Goal: Download file/media

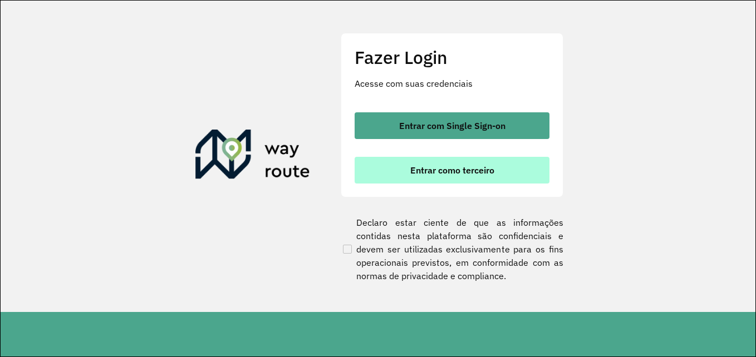
click at [459, 174] on span "Entrar como terceiro" at bounding box center [452, 170] width 84 height 9
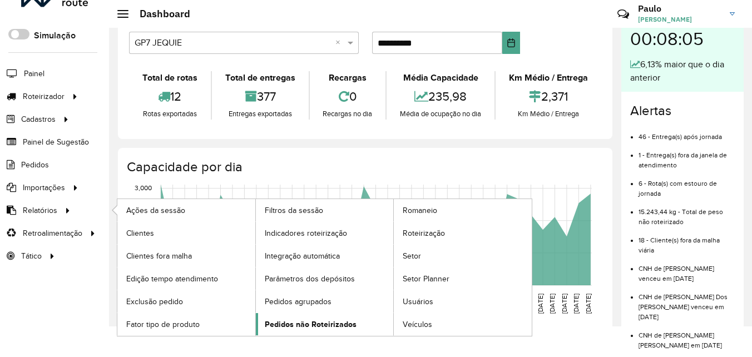
scroll to position [44, 0]
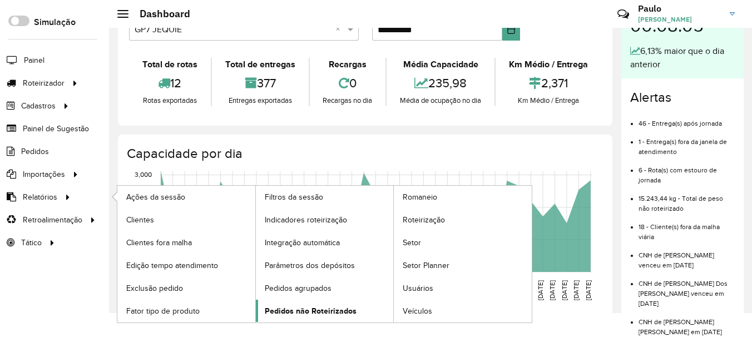
click at [328, 311] on span "Pedidos não Roteirizados" at bounding box center [311, 312] width 92 height 12
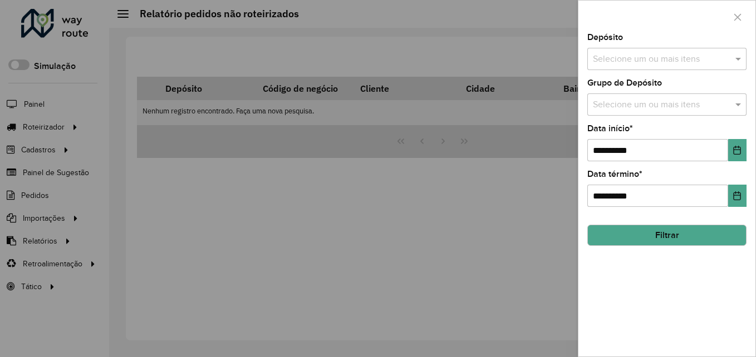
click at [698, 61] on input "text" at bounding box center [661, 59] width 142 height 13
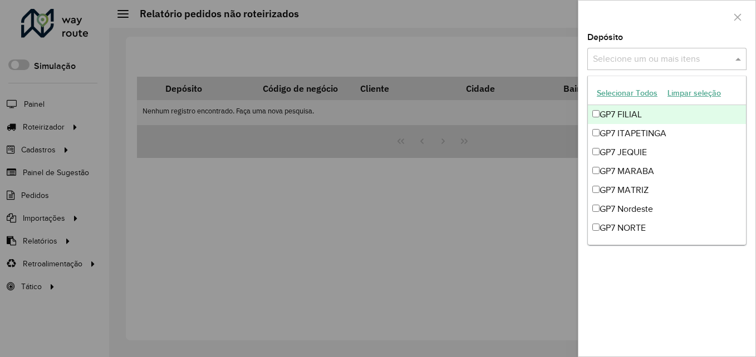
click at [615, 97] on button "Selecionar Todos" at bounding box center [627, 93] width 71 height 17
click at [659, 22] on div at bounding box center [666, 17] width 177 height 33
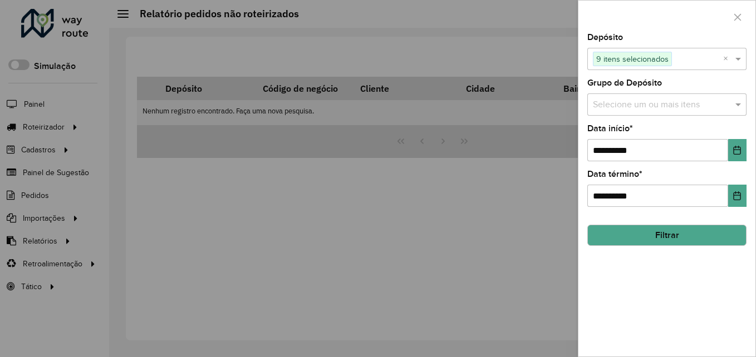
click at [618, 101] on input "text" at bounding box center [661, 105] width 142 height 13
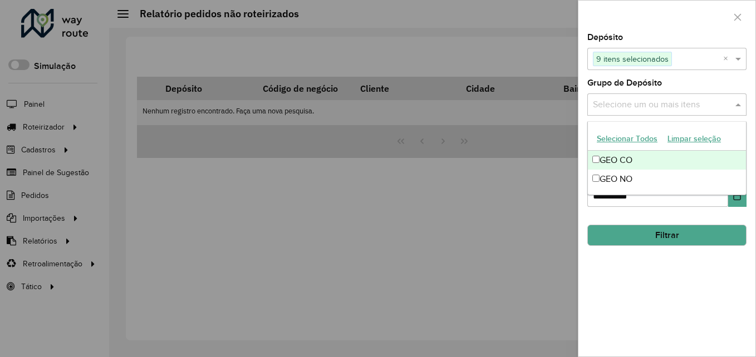
click at [611, 139] on button "Selecionar Todos" at bounding box center [627, 138] width 71 height 17
click at [678, 22] on div at bounding box center [666, 17] width 177 height 33
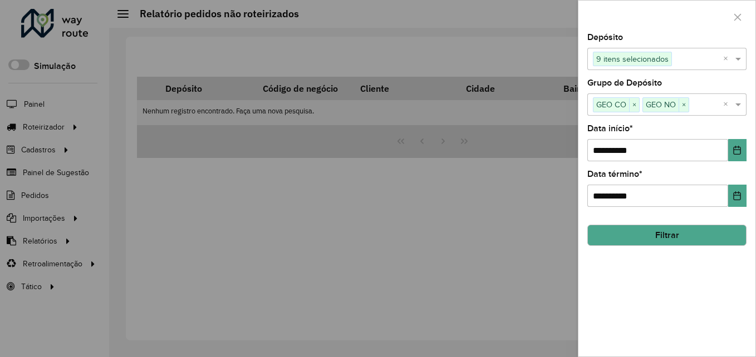
click at [693, 237] on button "Filtrar" at bounding box center [666, 235] width 159 height 21
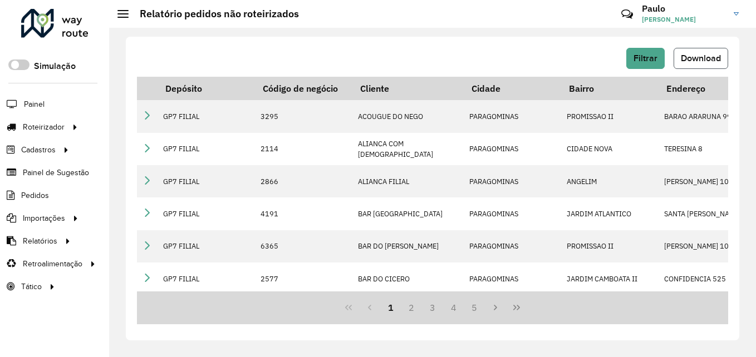
click at [690, 53] on span "Download" at bounding box center [701, 57] width 40 height 9
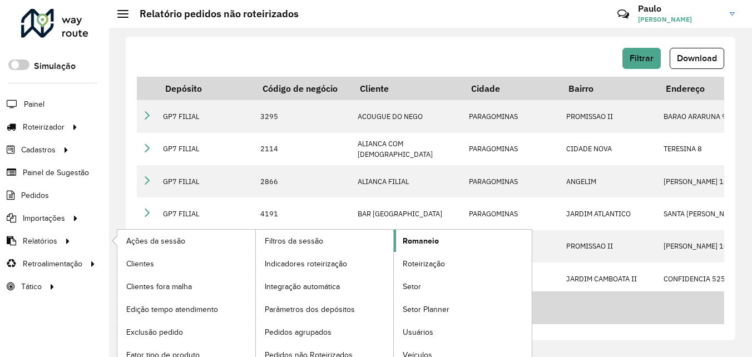
click at [462, 246] on link "Romaneio" at bounding box center [463, 241] width 138 height 22
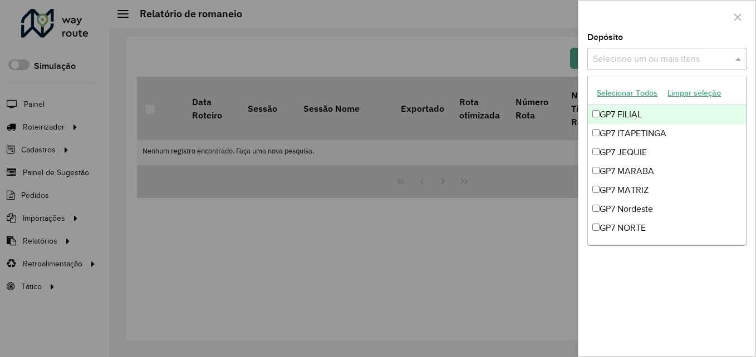
click at [655, 62] on input "text" at bounding box center [661, 59] width 142 height 13
click at [629, 98] on button "Selecionar Todos" at bounding box center [627, 93] width 71 height 17
click at [641, 27] on div at bounding box center [666, 17] width 177 height 33
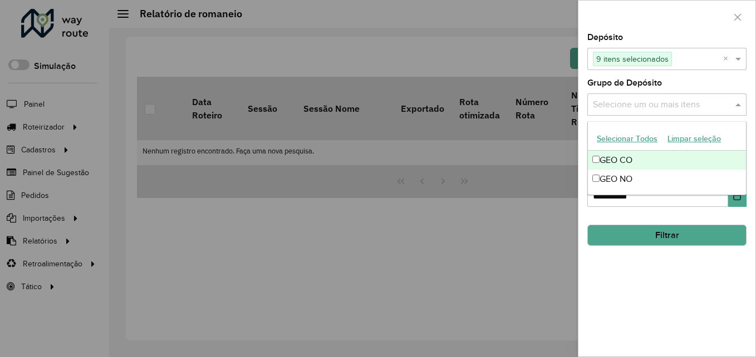
click at [642, 101] on input "text" at bounding box center [661, 105] width 142 height 13
click at [633, 144] on button "Selecionar Todos" at bounding box center [627, 138] width 71 height 17
click at [688, 26] on div at bounding box center [666, 17] width 177 height 33
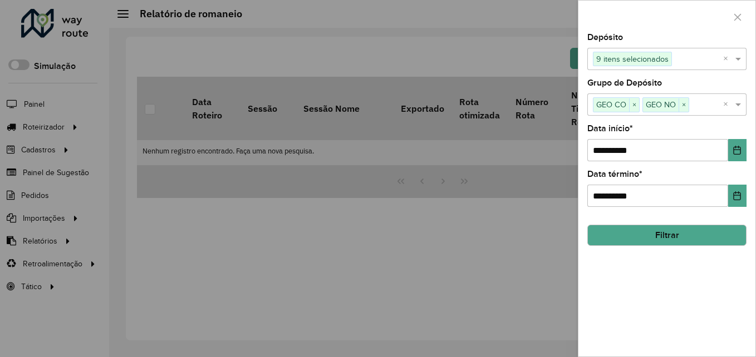
click at [670, 230] on button "Filtrar" at bounding box center [666, 235] width 159 height 21
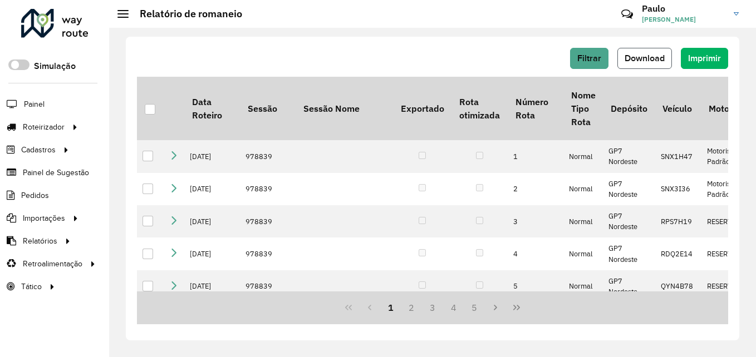
click at [649, 57] on span "Download" at bounding box center [644, 57] width 40 height 9
